Goal: Transaction & Acquisition: Book appointment/travel/reservation

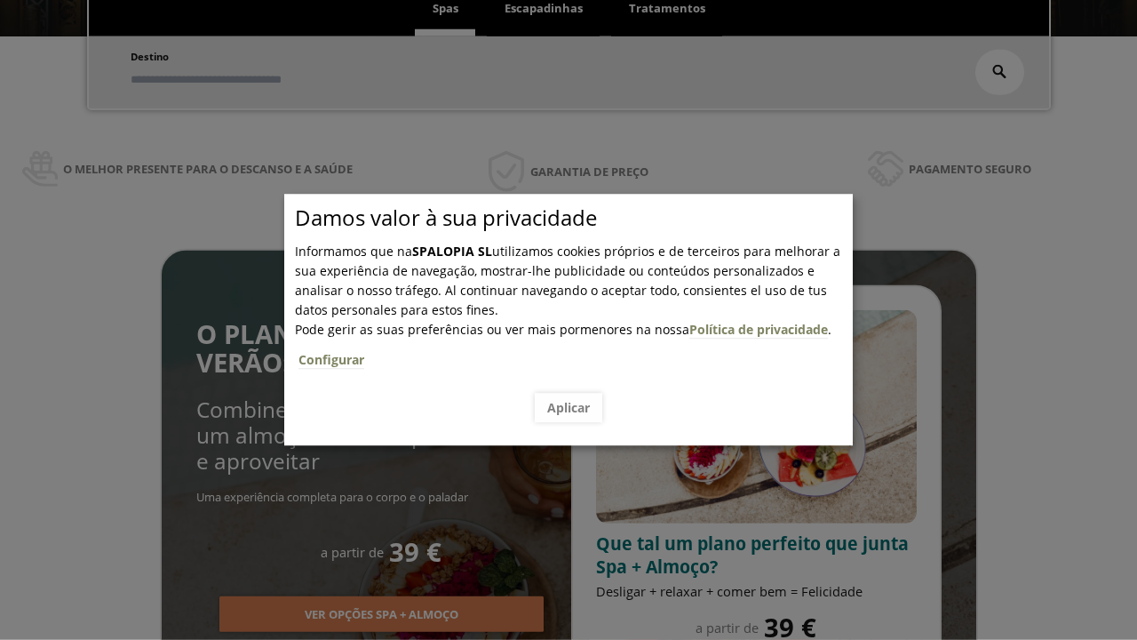
scroll to position [302, 0]
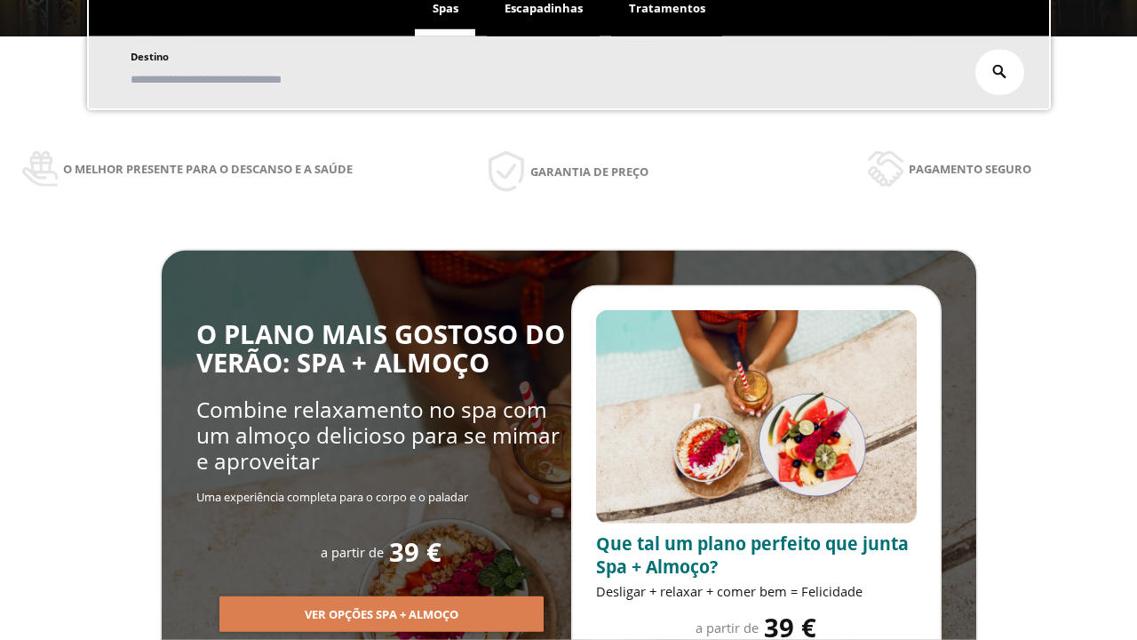
click at [544, 9] on span "Escapadinhas" at bounding box center [544, 8] width 78 height 16
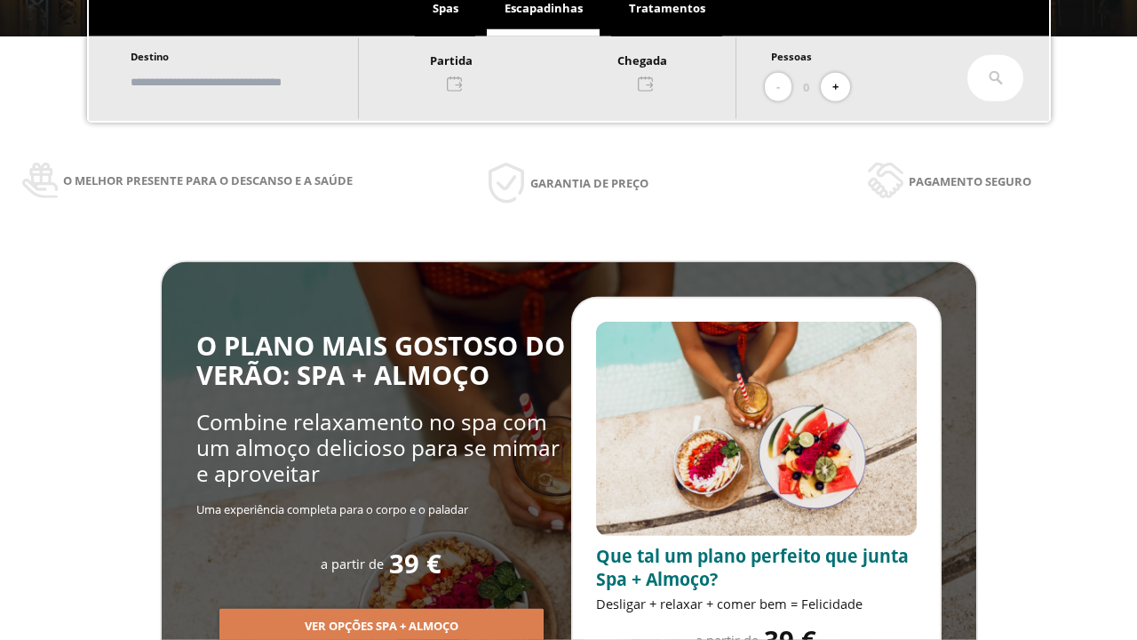
click at [251, 82] on input "text" at bounding box center [235, 82] width 221 height 31
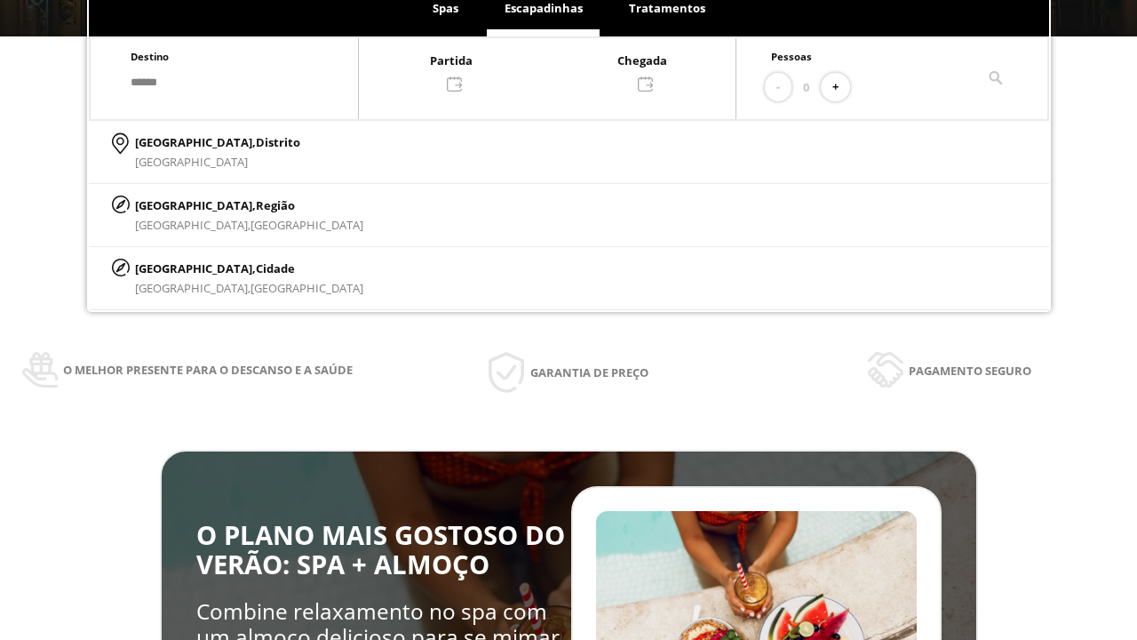
type input "******"
click at [178, 267] on p "[GEOGRAPHIC_DATA], Cidade" at bounding box center [249, 269] width 228 height 20
click at [565, 70] on div at bounding box center [547, 71] width 377 height 43
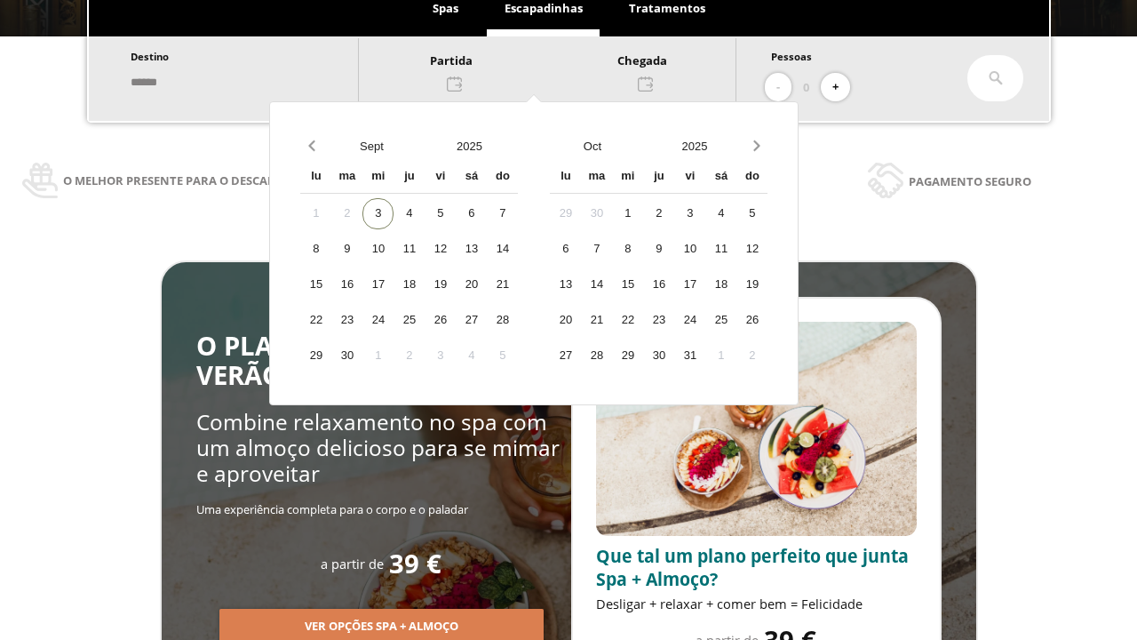
click at [456, 213] on div "5" at bounding box center [440, 213] width 31 height 31
click at [487, 213] on div "6" at bounding box center [471, 213] width 31 height 31
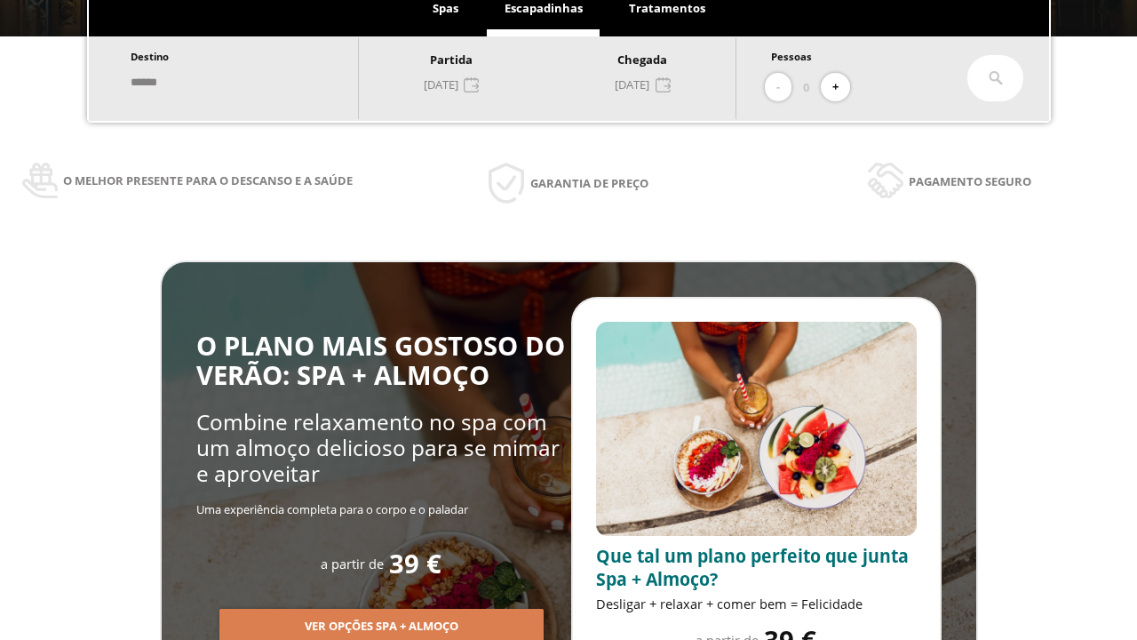
click at [841, 87] on button "+" at bounding box center [835, 87] width 29 height 29
